Goal: Transaction & Acquisition: Purchase product/service

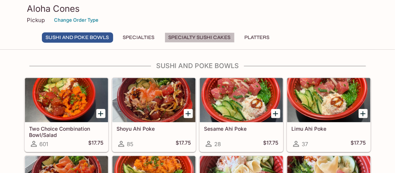
click at [179, 37] on button "Specialty Sushi Cakes" at bounding box center [200, 37] width 70 height 10
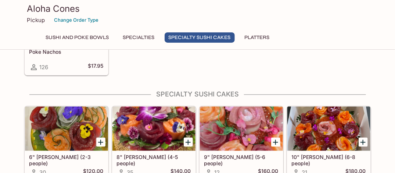
scroll to position [440, 0]
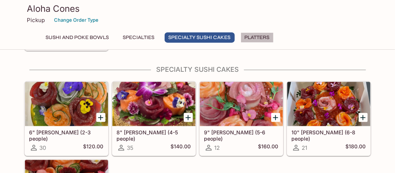
click at [253, 35] on button "Platters" at bounding box center [257, 37] width 33 height 10
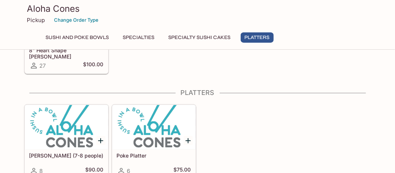
scroll to position [601, 0]
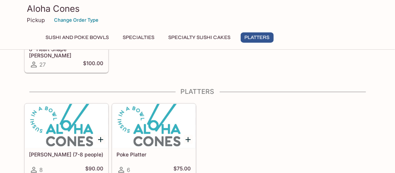
click at [144, 37] on button "Specialties" at bounding box center [139, 37] width 40 height 10
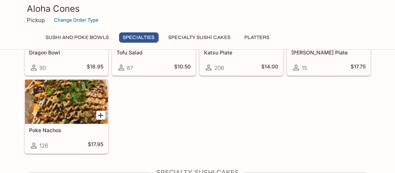
scroll to position [258, 0]
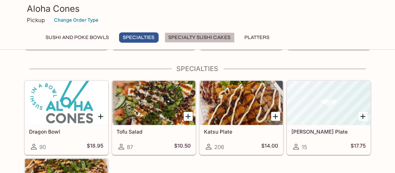
click at [194, 38] on button "Specialty Sushi Cakes" at bounding box center [200, 37] width 70 height 10
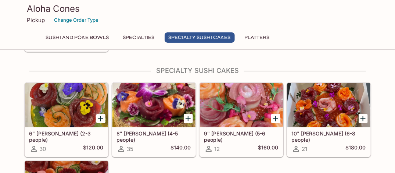
scroll to position [440, 0]
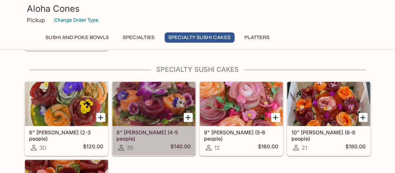
click at [154, 107] on div at bounding box center [153, 104] width 83 height 44
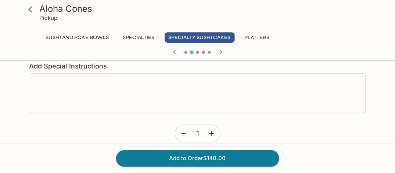
scroll to position [276, 0]
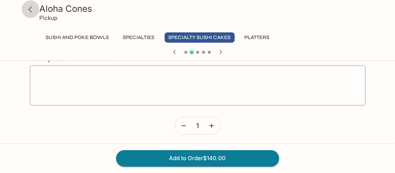
click at [28, 9] on icon at bounding box center [30, 9] width 13 height 13
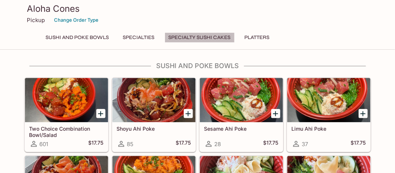
click at [187, 35] on button "Specialty Sushi Cakes" at bounding box center [200, 37] width 70 height 10
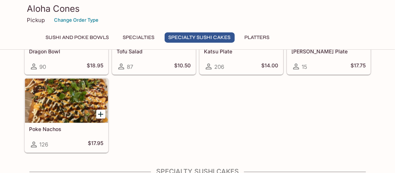
scroll to position [440, 0]
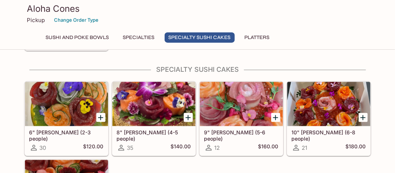
click at [66, 90] on div at bounding box center [66, 104] width 83 height 44
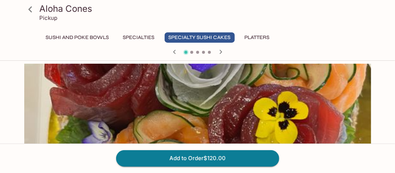
click at [30, 8] on icon at bounding box center [30, 9] width 4 height 6
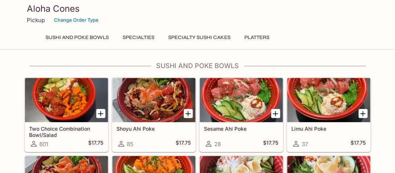
click at [184, 37] on button "Specialty Sushi Cakes" at bounding box center [200, 37] width 70 height 10
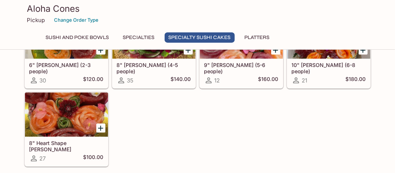
scroll to position [501, 0]
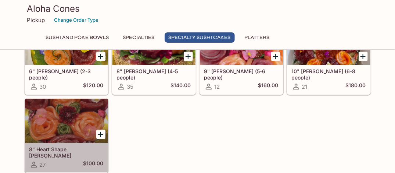
click at [51, 119] on div at bounding box center [66, 120] width 83 height 44
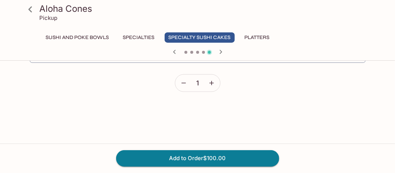
scroll to position [355, 0]
click at [29, 11] on icon at bounding box center [30, 9] width 13 height 13
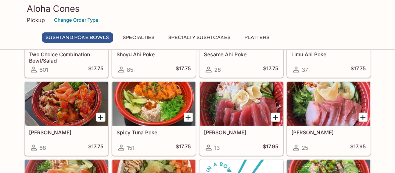
scroll to position [98, 0]
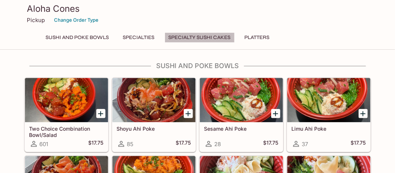
click at [189, 37] on button "Specialty Sushi Cakes" at bounding box center [200, 37] width 70 height 10
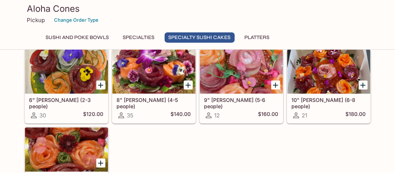
scroll to position [477, 0]
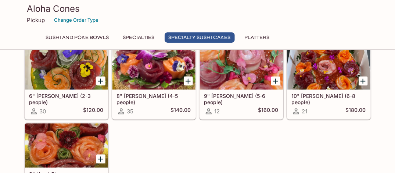
click at [73, 62] on div at bounding box center [66, 67] width 83 height 44
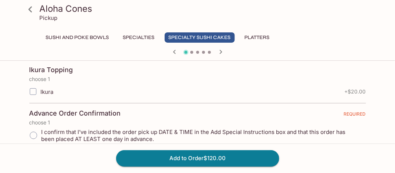
scroll to position [171, 0]
